Goal: Entertainment & Leisure: Consume media (video, audio)

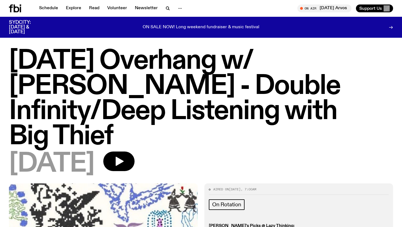
scroll to position [105, 0]
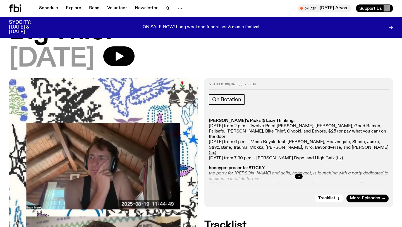
click at [15, 10] on icon at bounding box center [15, 8] width 12 height 8
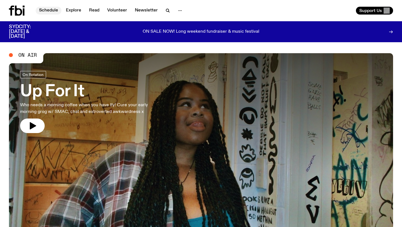
click at [51, 7] on link "Schedule" at bounding box center [49, 11] width 26 height 8
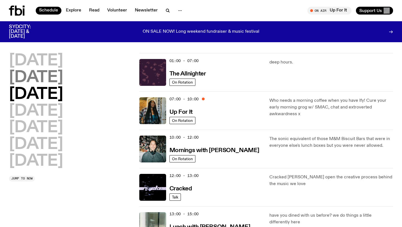
click at [50, 75] on h2 "[DATE]" at bounding box center [36, 78] width 54 height 16
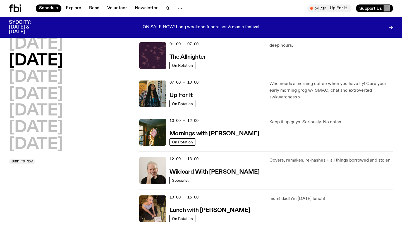
scroll to position [16, 0]
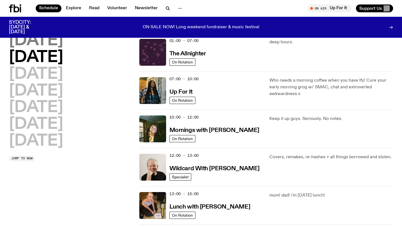
click at [61, 43] on h2 "[DATE]" at bounding box center [36, 41] width 54 height 16
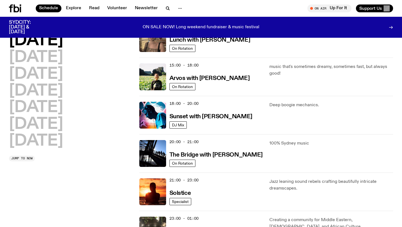
scroll to position [182, 0]
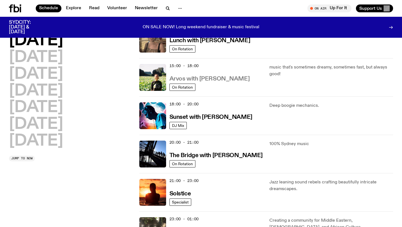
click at [193, 78] on h3 "Arvos with [PERSON_NAME]" at bounding box center [209, 79] width 80 height 6
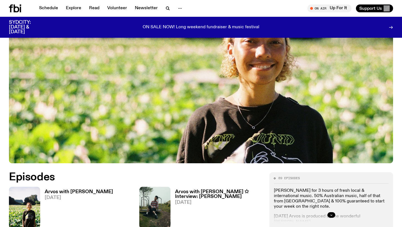
scroll to position [252, 0]
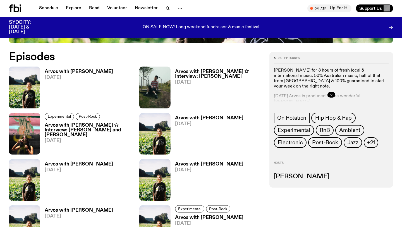
click at [75, 77] on span "[DATE]" at bounding box center [79, 77] width 68 height 5
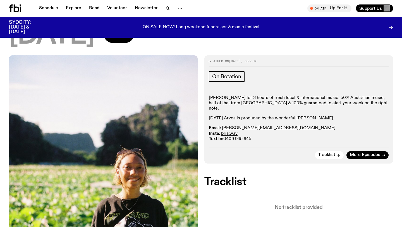
scroll to position [67, 0]
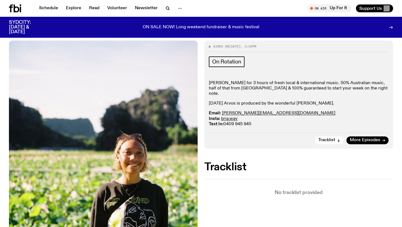
click at [41, 24] on h3 "SYDCITY: [DATE] & [DATE]" at bounding box center [27, 27] width 36 height 14
